Goal: Task Accomplishment & Management: Manage account settings

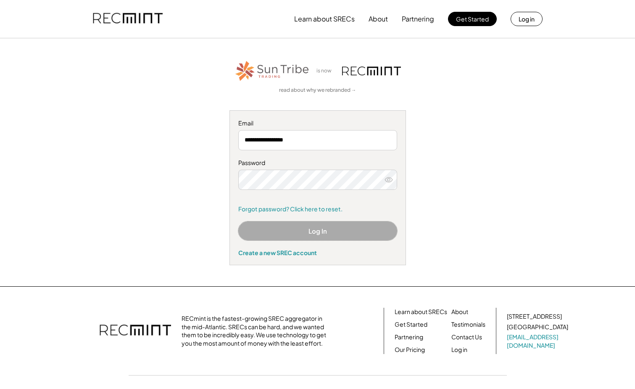
click at [349, 233] on button "Log In" at bounding box center [317, 230] width 159 height 19
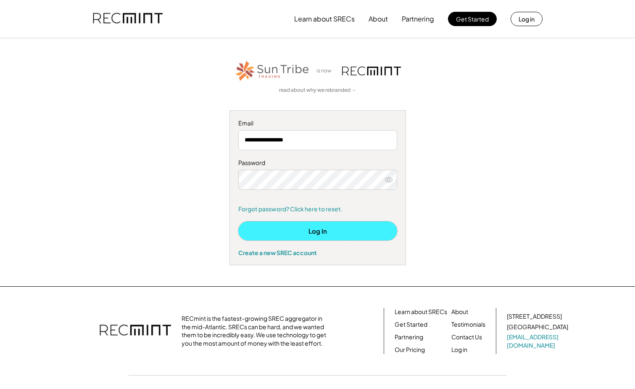
click at [317, 229] on button "Log In" at bounding box center [317, 230] width 159 height 19
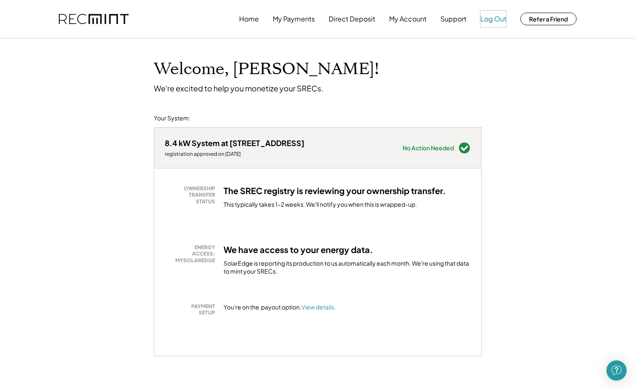
click at [502, 20] on button "Log Out" at bounding box center [494, 19] width 26 height 17
